Goal: Find specific page/section: Find specific page/section

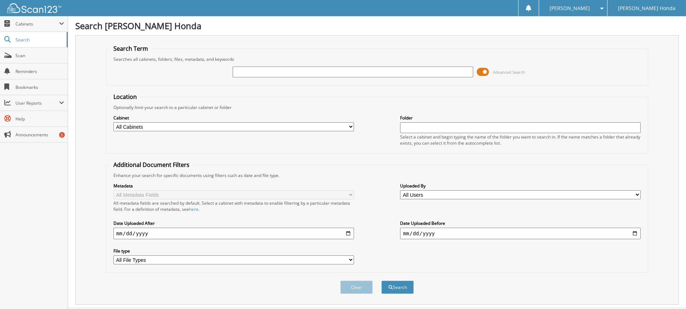
click at [254, 71] on input "text" at bounding box center [353, 72] width 241 height 11
type input "340493"
click at [381, 281] on button "Search" at bounding box center [397, 287] width 32 height 13
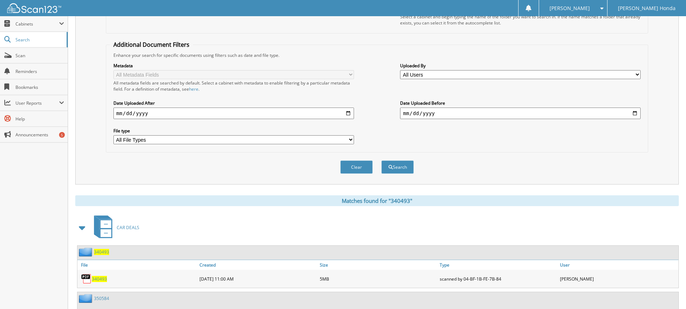
scroll to position [169, 0]
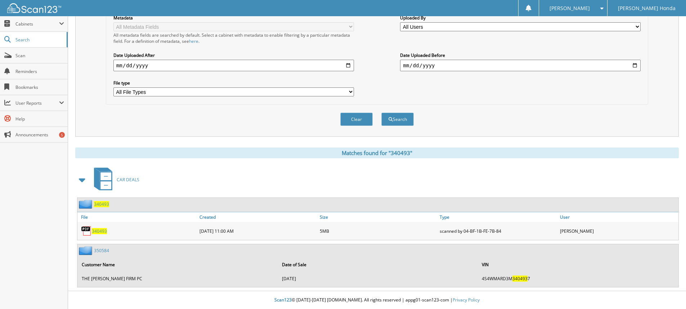
click at [99, 232] on span "340493" at bounding box center [99, 231] width 15 height 6
